Goal: Information Seeking & Learning: Learn about a topic

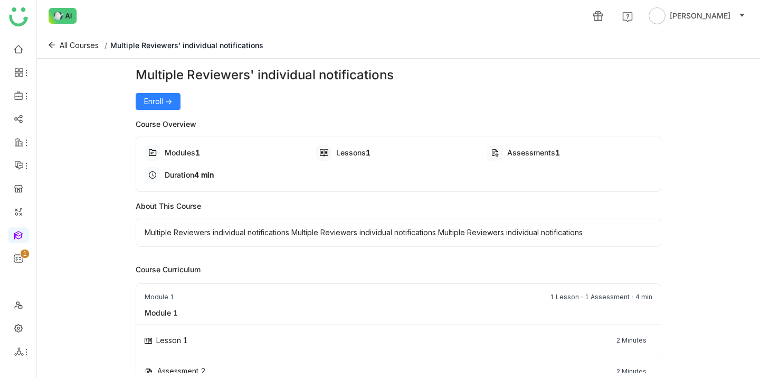
drag, startPoint x: 235, startPoint y: 134, endPoint x: 261, endPoint y: 202, distance: 72.9
click at [261, 209] on div "Multiple Reviewers' individual notifications Enroll -> Course Overview Modules …" at bounding box center [399, 232] width 526 height 334
click at [261, 202] on div "About This Course" at bounding box center [399, 205] width 526 height 11
drag, startPoint x: 204, startPoint y: 118, endPoint x: 347, endPoint y: 126, distance: 143.8
click at [352, 126] on div "Course Overview" at bounding box center [399, 123] width 526 height 11
